Goal: Task Accomplishment & Management: Complete application form

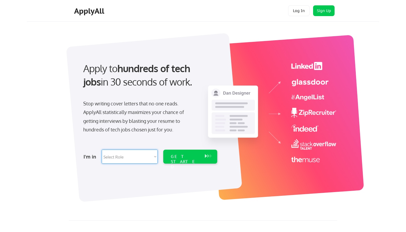
select select ""marketing___comms""
click at [180, 157] on div "GET STARTED" at bounding box center [185, 162] width 29 height 16
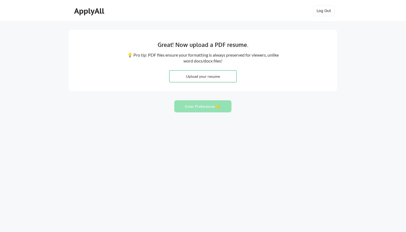
click at [218, 78] on input "file" at bounding box center [202, 77] width 67 height 12
type input "C:\fakepath\Sloka_Akula_CommunityProgramsEducationLead.pdf"
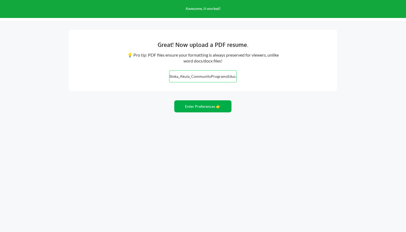
click at [194, 108] on button "Enter Preferences 👉" at bounding box center [202, 106] width 57 height 12
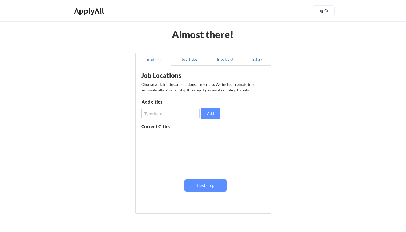
click at [183, 114] on input "input" at bounding box center [170, 113] width 58 height 11
type input "[GEOGRAPHIC_DATA]"
drag, startPoint x: 183, startPoint y: 114, endPoint x: 208, endPoint y: 115, distance: 25.0
click at [208, 115] on button "Add" at bounding box center [210, 113] width 19 height 11
click at [197, 189] on button "Next step" at bounding box center [205, 186] width 43 height 12
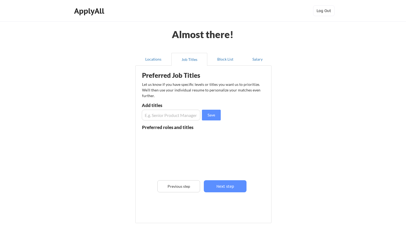
click at [163, 113] on input "input" at bounding box center [171, 115] width 58 height 11
click at [156, 116] on input "input" at bounding box center [171, 115] width 58 height 11
type input "Partnerships Manager"
click at [208, 118] on button "Save" at bounding box center [211, 115] width 19 height 11
click at [185, 116] on input "input" at bounding box center [171, 115] width 58 height 11
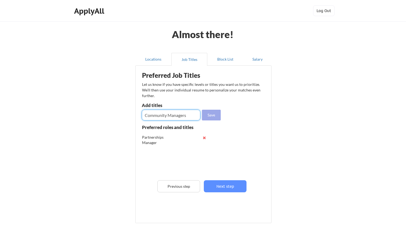
type input "Community Managers"
click at [215, 110] on button "Save" at bounding box center [211, 115] width 19 height 11
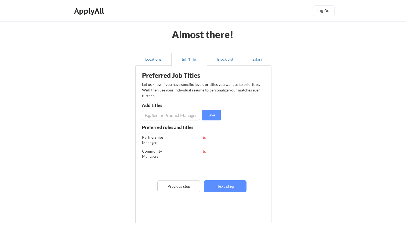
click at [173, 117] on input "input" at bounding box center [171, 115] width 58 height 11
type input "Product Partnerships"
click at [218, 114] on button "Save" at bounding box center [211, 115] width 19 height 11
click at [199, 114] on input "input" at bounding box center [171, 115] width 58 height 11
type input "Creator Partnerships"
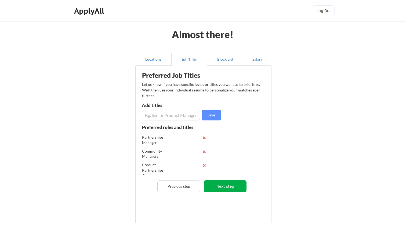
click at [225, 183] on button "Next step" at bounding box center [225, 186] width 43 height 12
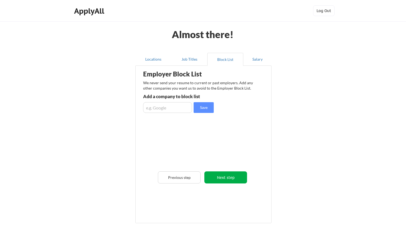
click at [229, 178] on button "Next step" at bounding box center [225, 177] width 43 height 12
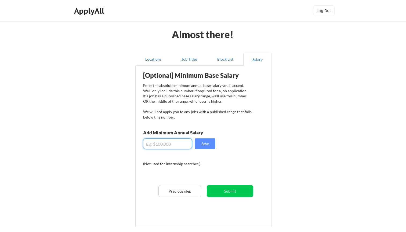
click at [176, 147] on input "input" at bounding box center [167, 143] width 49 height 11
type input "$120,000"
click at [210, 145] on button "Save" at bounding box center [205, 143] width 20 height 11
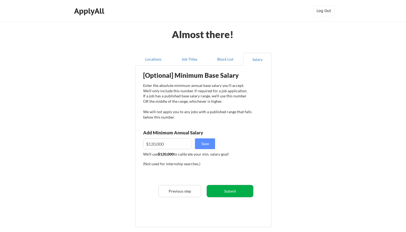
click at [229, 193] on button "Submit" at bounding box center [230, 191] width 46 height 12
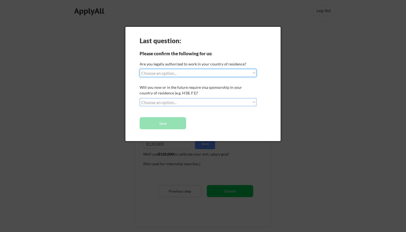
select select ""yes__i_am_here_on_a_visa__h1b__opt__etc__""
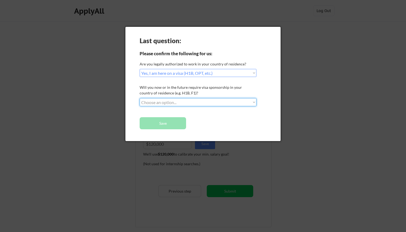
select select ""no__i_will_not_need_sponsorship""
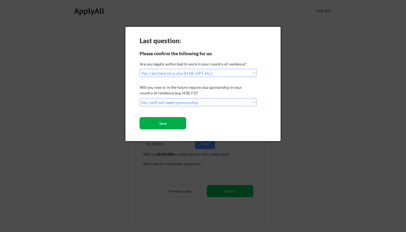
click at [167, 119] on button "Save" at bounding box center [163, 123] width 46 height 12
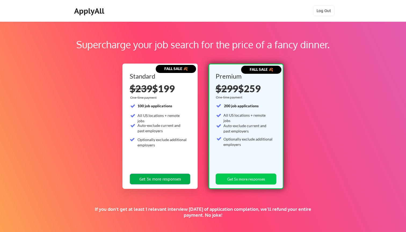
click at [166, 180] on button "Get 3x more responses" at bounding box center [160, 179] width 61 height 11
